Goal: Transaction & Acquisition: Subscribe to service/newsletter

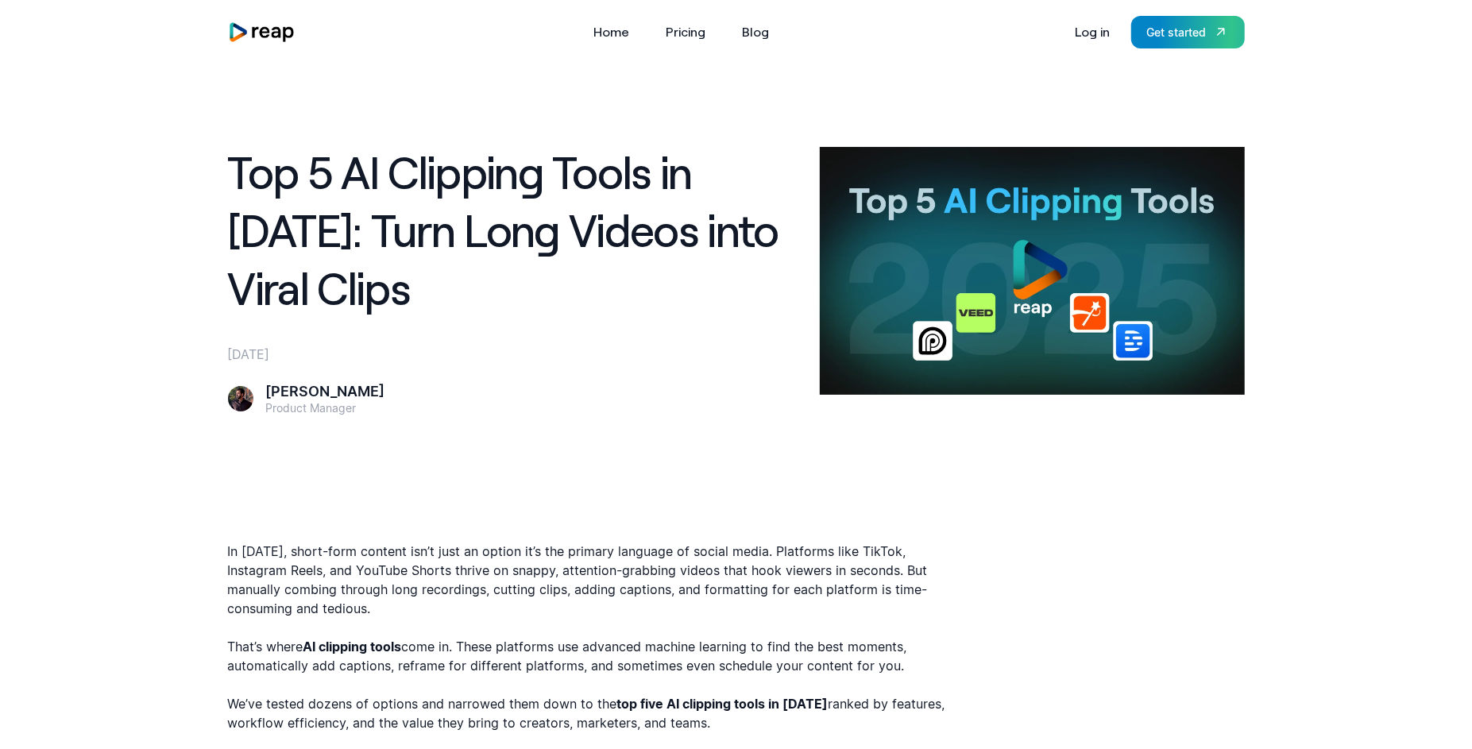
scroll to position [3036, 0]
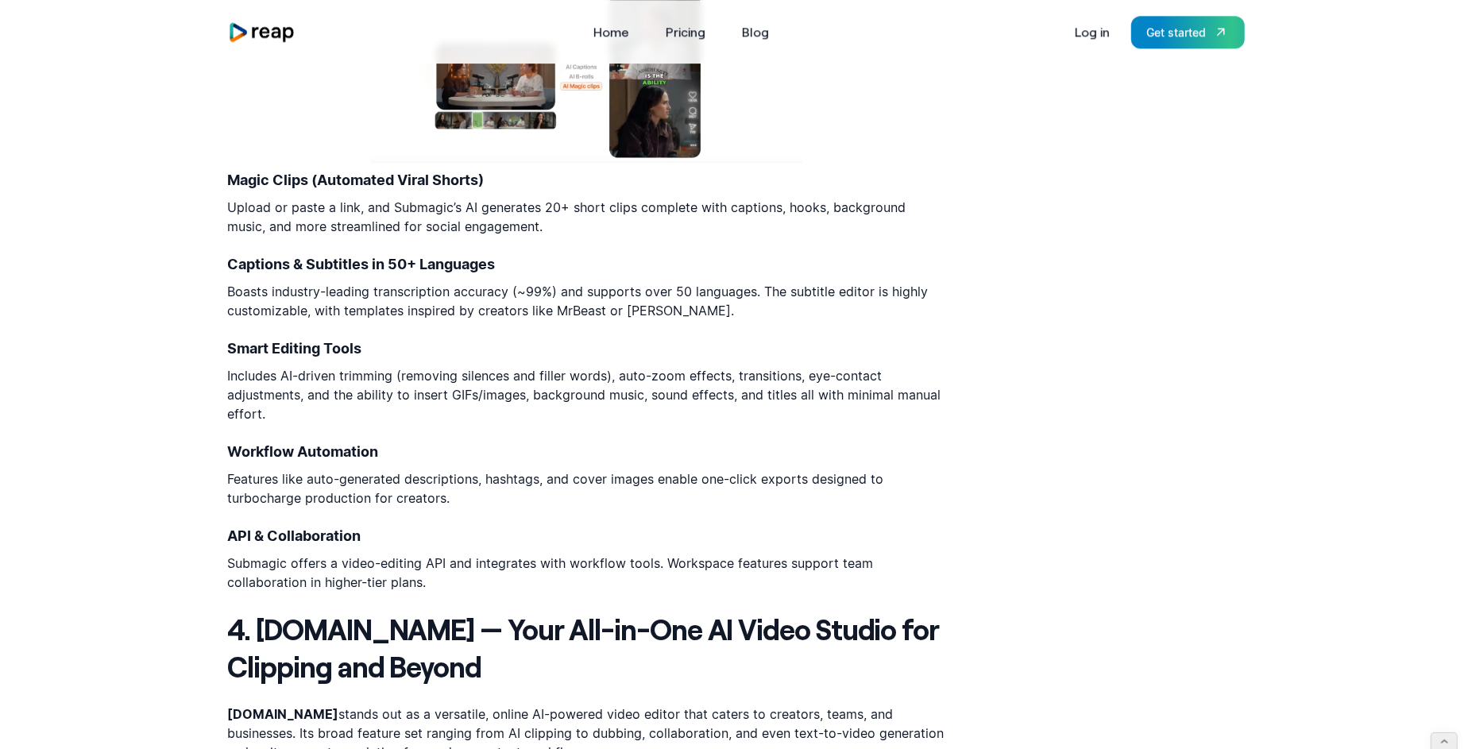
click at [691, 360] on div "In 2025, short-form content isn’t just an option it’s the primary language of s…" at bounding box center [587, 227] width 718 height 5442
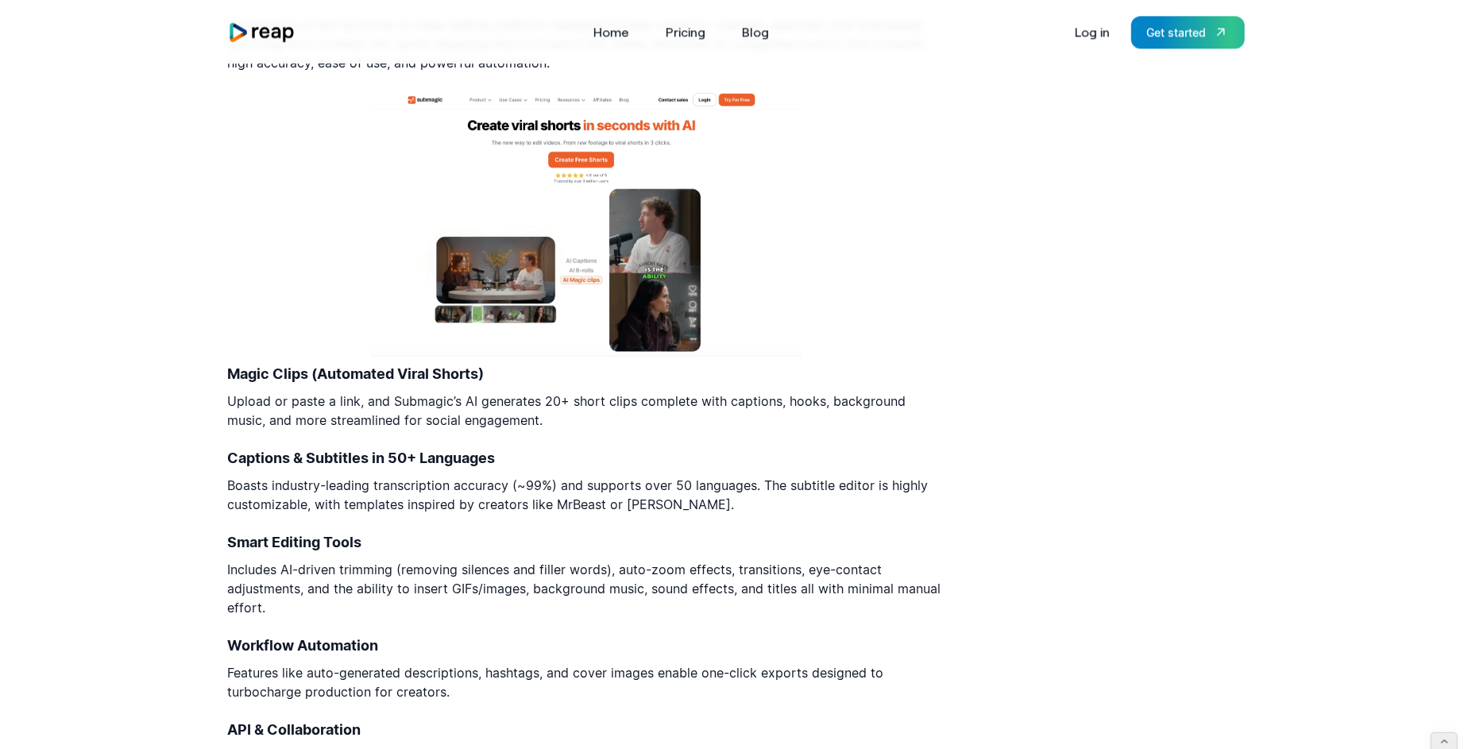
scroll to position [2912, 0]
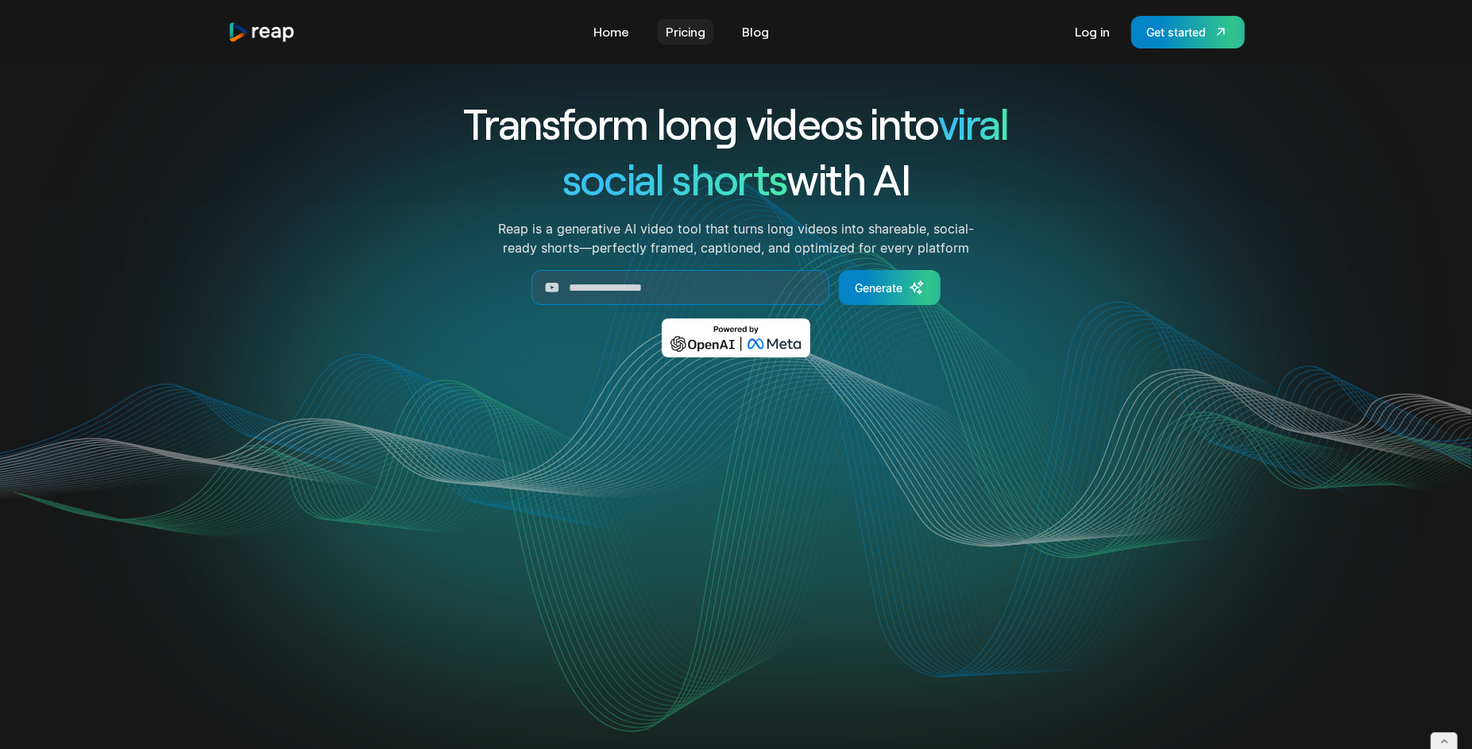
click at [696, 29] on link "Pricing" at bounding box center [686, 31] width 56 height 25
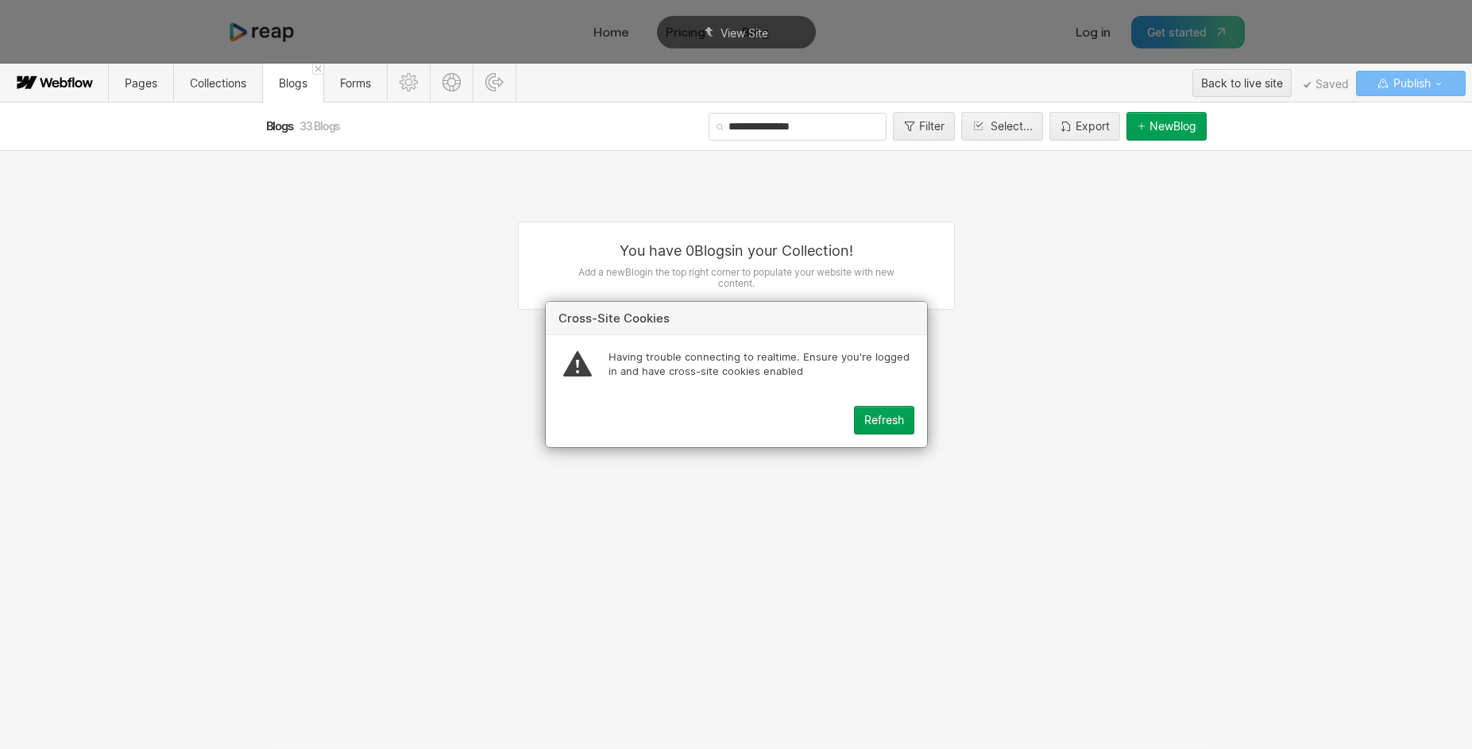
scroll to position [3381, 0]
click at [867, 419] on div "Refresh" at bounding box center [884, 420] width 40 height 13
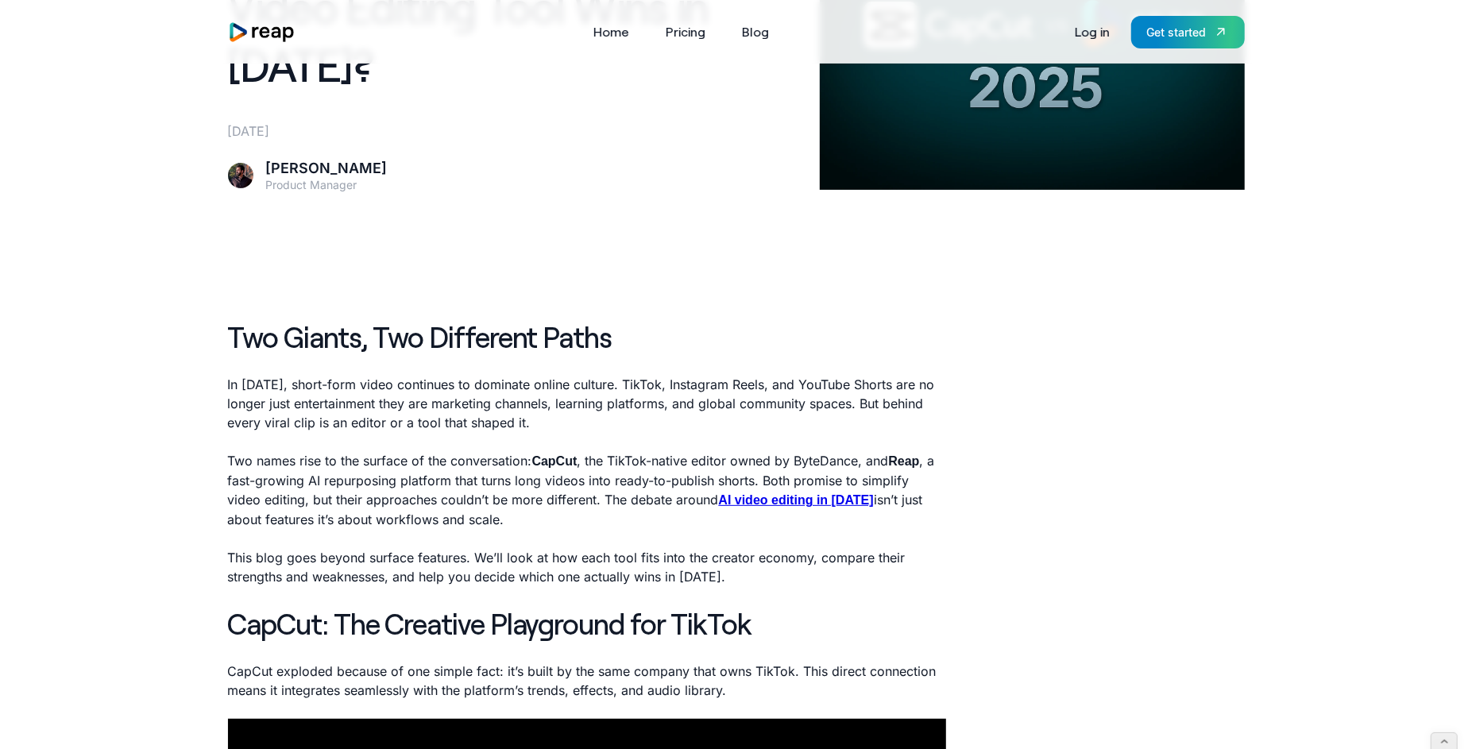
scroll to position [222, 0]
